Goal: Find specific page/section: Find specific page/section

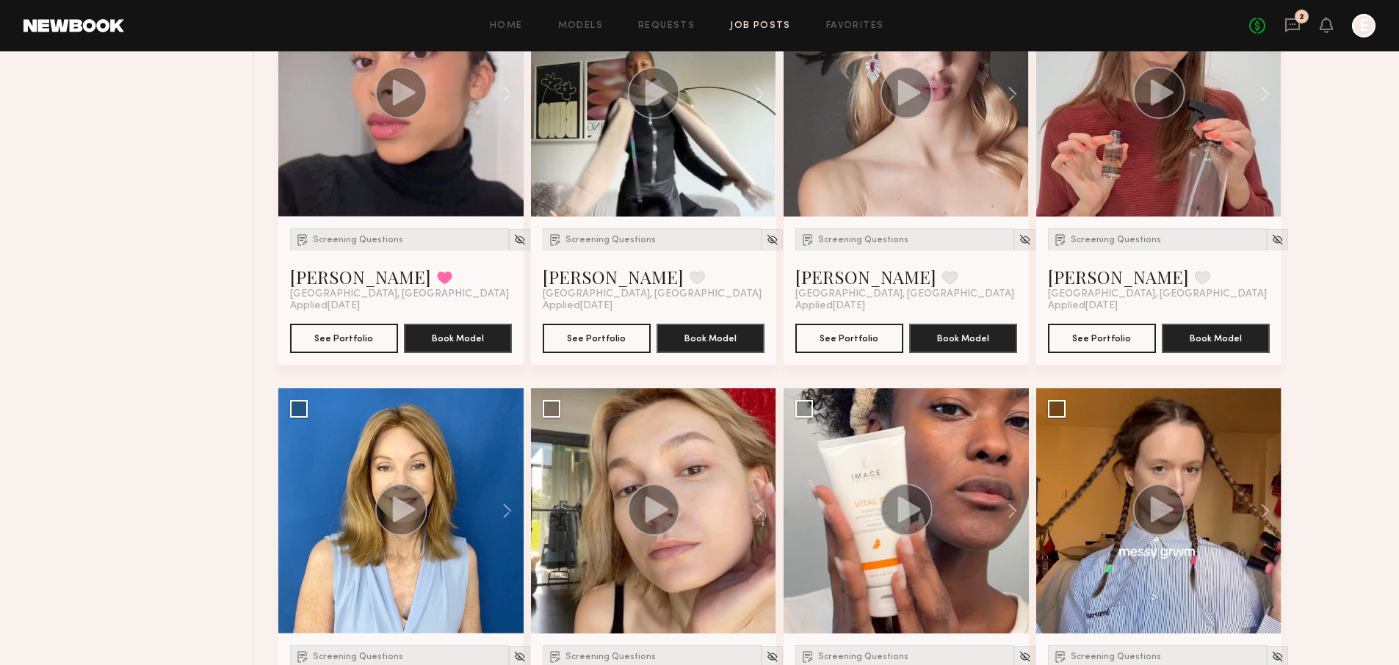
scroll to position [676, 0]
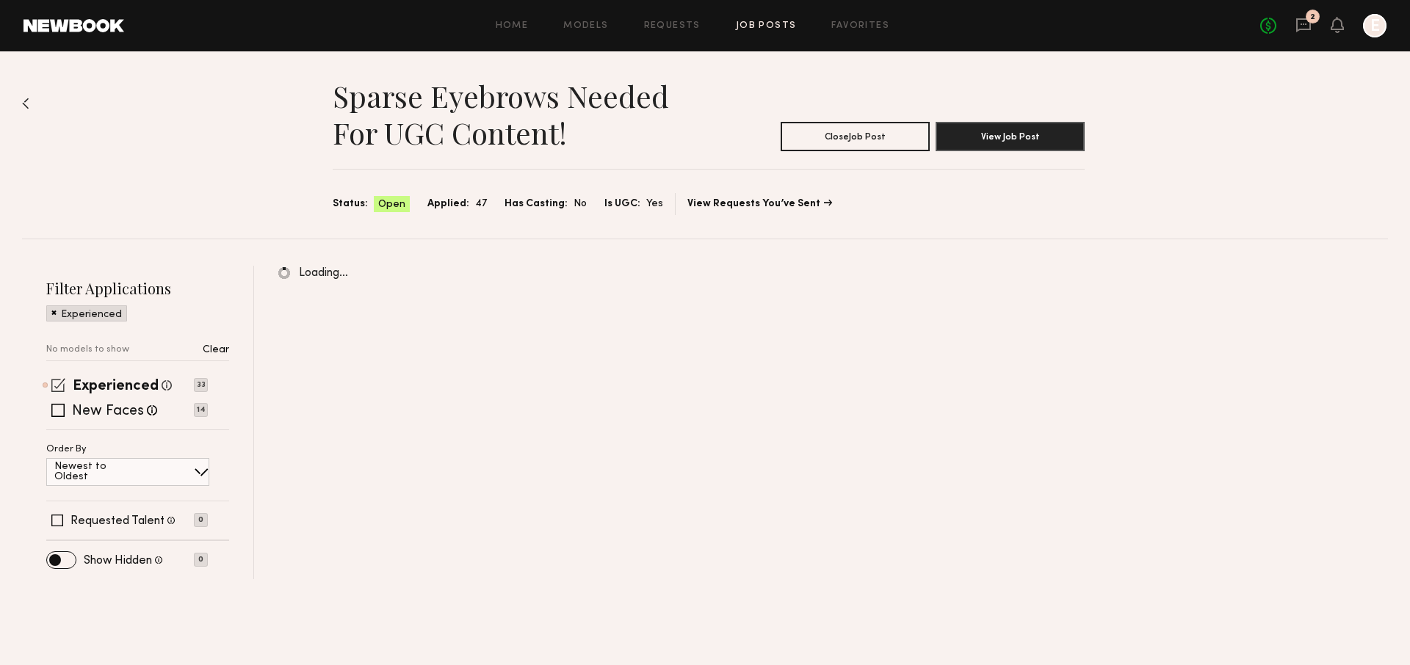
click at [54, 385] on span at bounding box center [58, 385] width 14 height 14
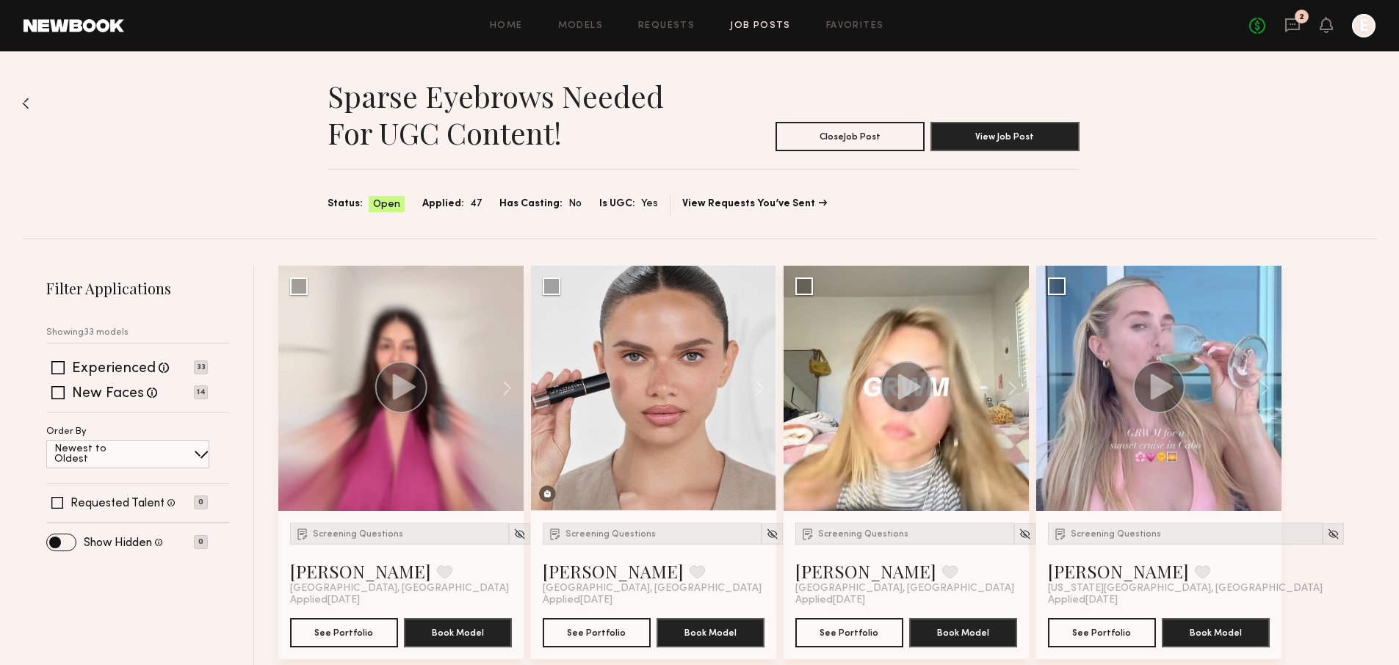
click at [1282, 36] on div "No fees up to $5,000 2 E" at bounding box center [1312, 25] width 126 height 23
click at [1288, 28] on icon at bounding box center [1292, 25] width 16 height 16
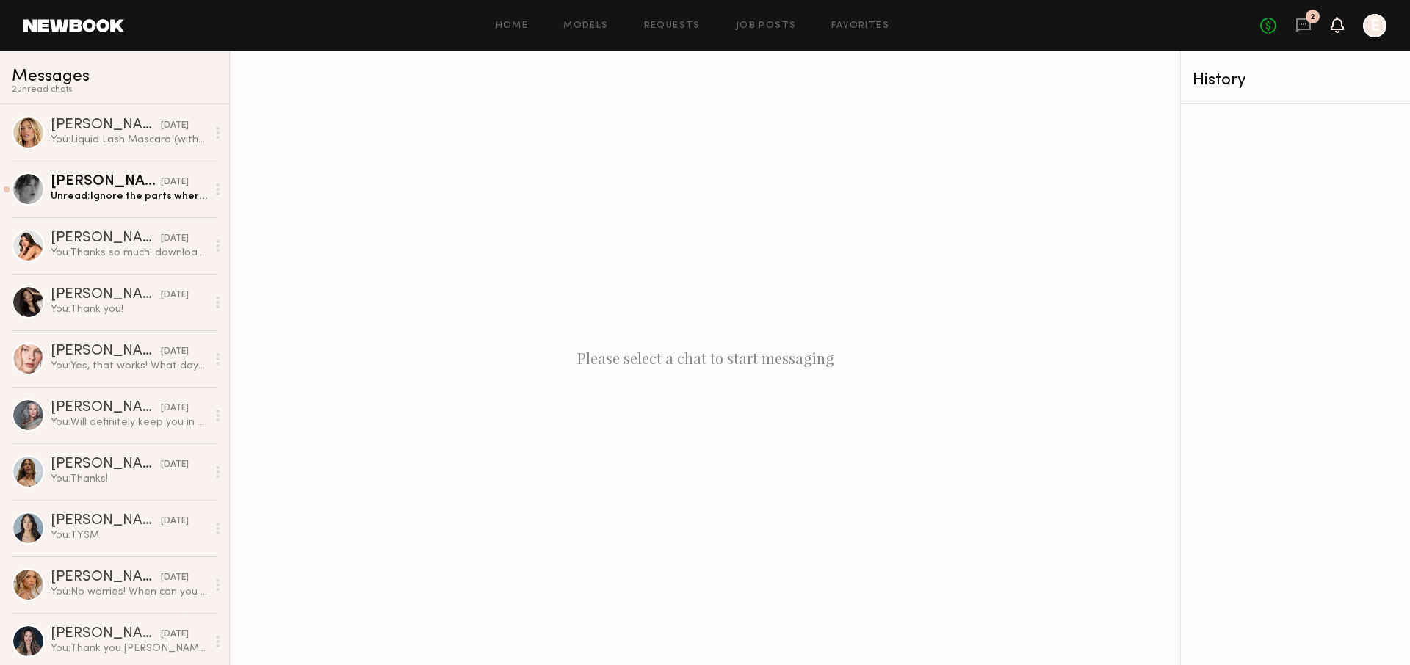
click at [1338, 21] on icon at bounding box center [1337, 24] width 12 height 10
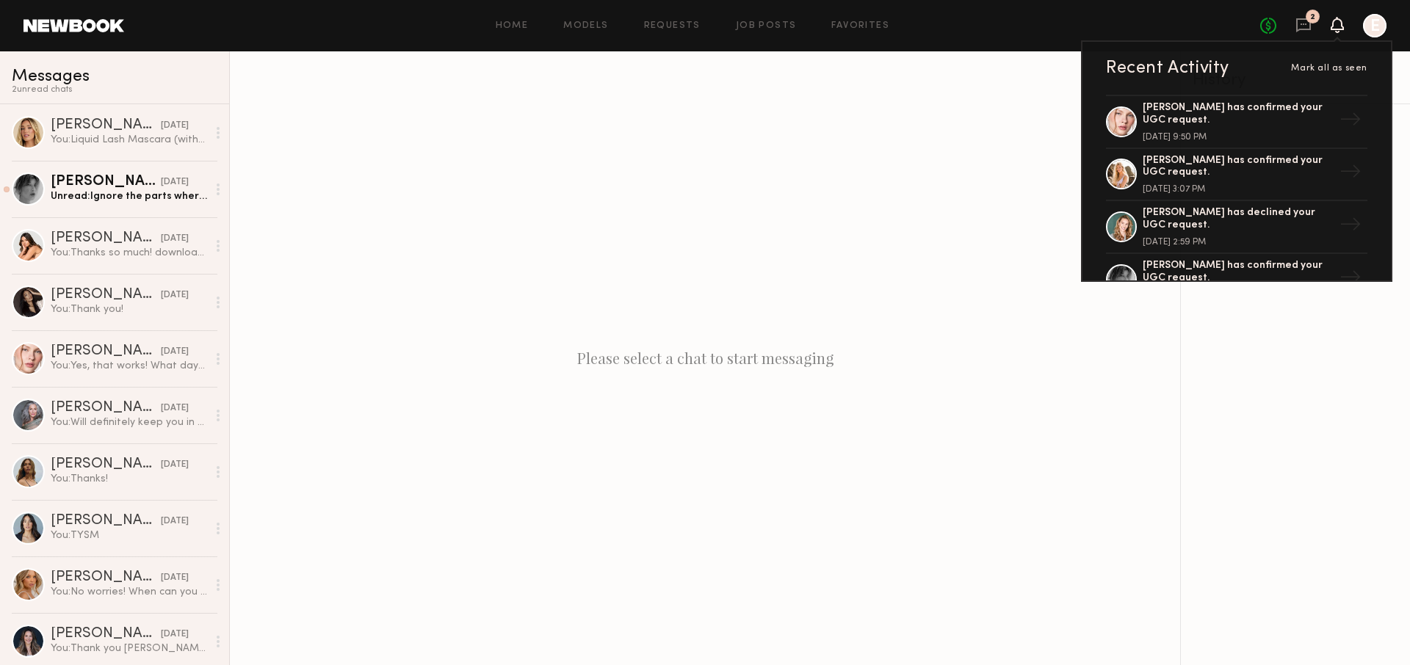
click at [1336, 22] on icon at bounding box center [1337, 24] width 12 height 10
